Goal: Check status: Check status

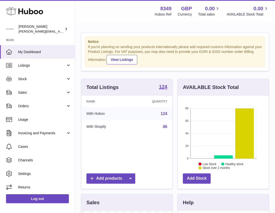
scroll to position [78, 91]
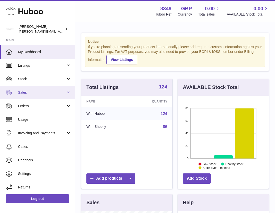
click at [22, 91] on span "Sales" at bounding box center [42, 92] width 48 height 5
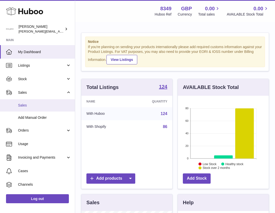
click at [22, 106] on span "Sales" at bounding box center [44, 105] width 53 height 5
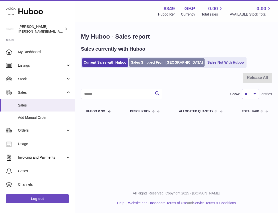
click at [145, 62] on link "Sales Shipped From [GEOGRAPHIC_DATA]" at bounding box center [167, 62] width 76 height 8
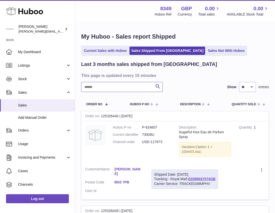
click at [84, 86] on input "text" at bounding box center [122, 87] width 82 height 10
paste input "**********"
drag, startPoint x: 171, startPoint y: 179, endPoint x: 235, endPoint y: 179, distance: 64.0
click at [235, 179] on div "Shipped Date: 13th Sep 2025 Tracking - Hermes Corporate: H01HYA0052104118 Carri…" at bounding box center [193, 179] width 85 height 20
copy div "Hermes Corporate: H01HYA0052104118"
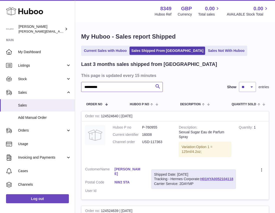
drag, startPoint x: 105, startPoint y: 87, endPoint x: 83, endPoint y: 87, distance: 21.5
click at [83, 87] on input "**********" at bounding box center [122, 87] width 82 height 10
paste input "text"
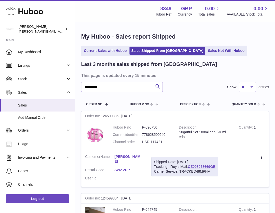
drag, startPoint x: 171, startPoint y: 166, endPoint x: 216, endPoint y: 168, distance: 45.1
click at [216, 168] on div "Shipped Date: 15th Sep 2025 Tracking - Royal Mail: OZ098958669GB Carrier Servic…" at bounding box center [184, 167] width 67 height 20
copy div "Royal Mail: OZ098958669GB"
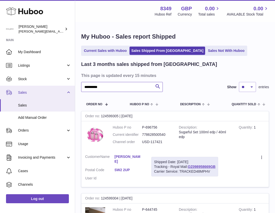
drag, startPoint x: 104, startPoint y: 87, endPoint x: 71, endPoint y: 87, distance: 33.5
click at [71, 87] on div "**********" at bounding box center [137, 166] width 275 height 332
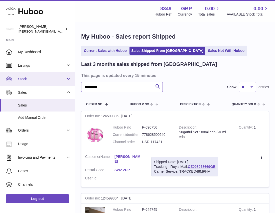
paste input "text"
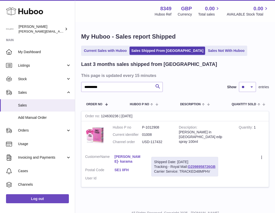
drag, startPoint x: 171, startPoint y: 167, endPoint x: 218, endPoint y: 169, distance: 47.3
click at [218, 169] on div "Shipped Date: 15th Sep 2025 Tracking - Royal Mail: OZ098958726GB Carrier Servic…" at bounding box center [184, 167] width 67 height 20
copy div "Royal Mail: OZ098958726GB"
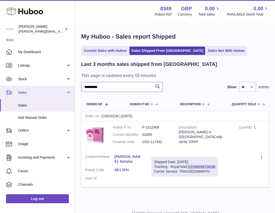
drag, startPoint x: 108, startPoint y: 88, endPoint x: 68, endPoint y: 88, distance: 39.5
click at [68, 88] on div "**********" at bounding box center [137, 116] width 275 height 232
paste input "text"
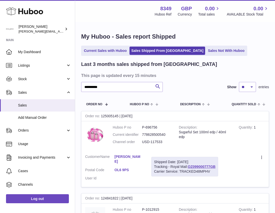
drag, startPoint x: 171, startPoint y: 167, endPoint x: 216, endPoint y: 167, distance: 45.8
click at [216, 167] on div "Shipped Date: 20th Sep 2025 Tracking - Royal Mail: OZ099000777GB Carrier Servic…" at bounding box center [184, 167] width 67 height 20
drag, startPoint x: 216, startPoint y: 167, endPoint x: 198, endPoint y: 167, distance: 18.0
copy div "Royal Mail: OZ099000777GB"
drag, startPoint x: 105, startPoint y: 88, endPoint x: 82, endPoint y: 88, distance: 23.0
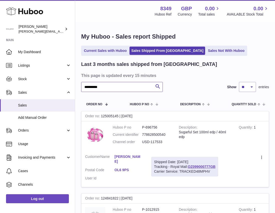
click at [82, 88] on input "**********" at bounding box center [122, 87] width 82 height 10
paste input "text"
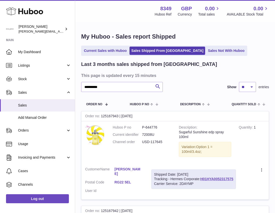
drag, startPoint x: 171, startPoint y: 179, endPoint x: 234, endPoint y: 181, distance: 63.8
click at [234, 181] on div "Shipped Date: 22nd Sep 2025 Tracking - Hermes Corporate: H01HYA0052317575 Carri…" at bounding box center [193, 179] width 85 height 20
copy div "Hermes Corporate: H01HYA0052317575"
drag, startPoint x: 107, startPoint y: 86, endPoint x: 80, endPoint y: 89, distance: 27.4
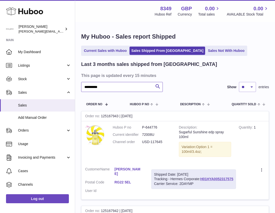
paste input "text"
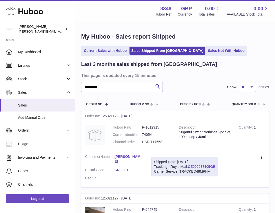
drag, startPoint x: 170, startPoint y: 167, endPoint x: 215, endPoint y: 167, distance: 45.0
click at [215, 167] on div "Shipped Date: 24th Sep 2025 Tracking - Royal Mail: OZ099037105GB Carrier Servic…" at bounding box center [184, 167] width 67 height 20
copy div "Royal Mail: OZ099037105GB"
drag, startPoint x: 105, startPoint y: 88, endPoint x: 74, endPoint y: 87, distance: 31.3
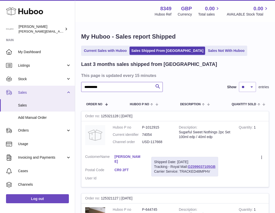
paste input "text"
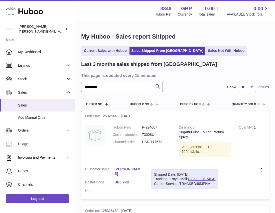
type input "**********"
drag, startPoint x: 171, startPoint y: 178, endPoint x: 217, endPoint y: 180, distance: 45.8
click at [217, 180] on div "Shipped Date: 24th Sep 2025 Tracking - Royal Mail: OZ099037074GB Carrier Servic…" at bounding box center [184, 179] width 67 height 20
copy div "Royal Mail: OZ099037074GB"
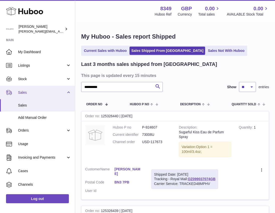
click at [23, 92] on span "Sales" at bounding box center [42, 92] width 48 height 5
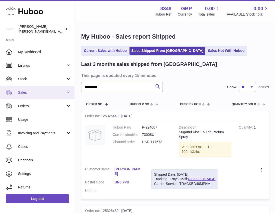
click at [22, 95] on span "Sales" at bounding box center [42, 92] width 48 height 5
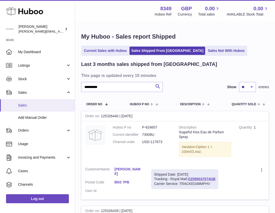
click at [20, 106] on span "Sales" at bounding box center [44, 105] width 53 height 5
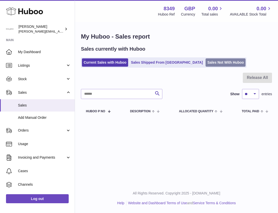
click at [206, 62] on link "Sales Not With Huboo" at bounding box center [226, 62] width 40 height 8
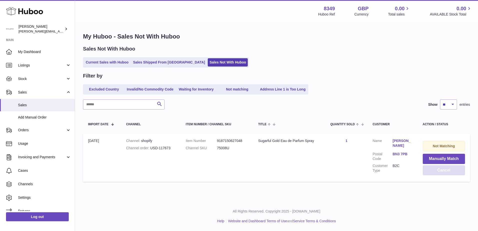
click at [278, 170] on button "Cancel" at bounding box center [444, 170] width 43 height 10
